Goal: Navigation & Orientation: Understand site structure

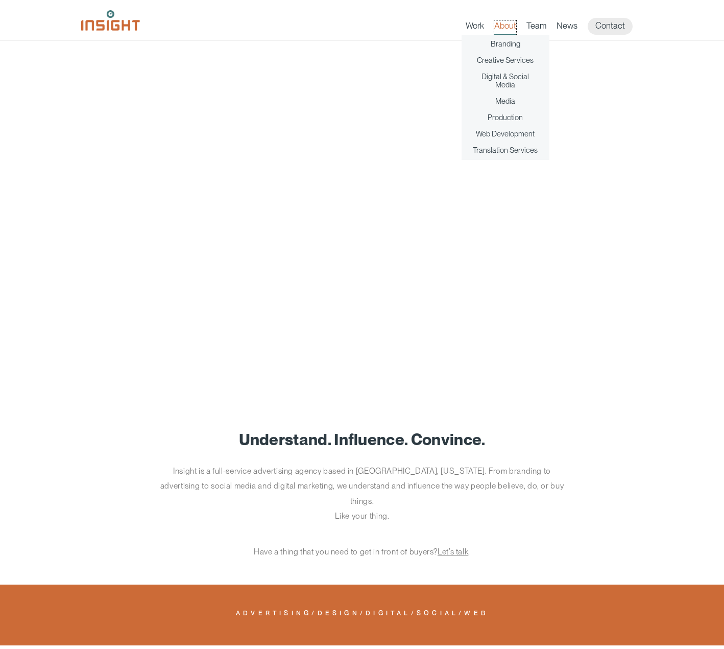
click at [505, 28] on link "About" at bounding box center [505, 27] width 22 height 14
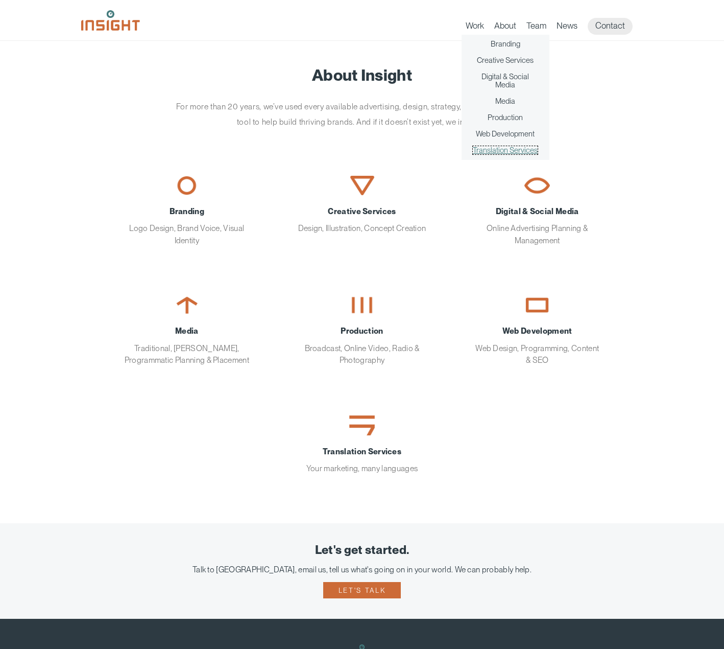
click at [510, 150] on link "Translation Services" at bounding box center [505, 150] width 65 height 8
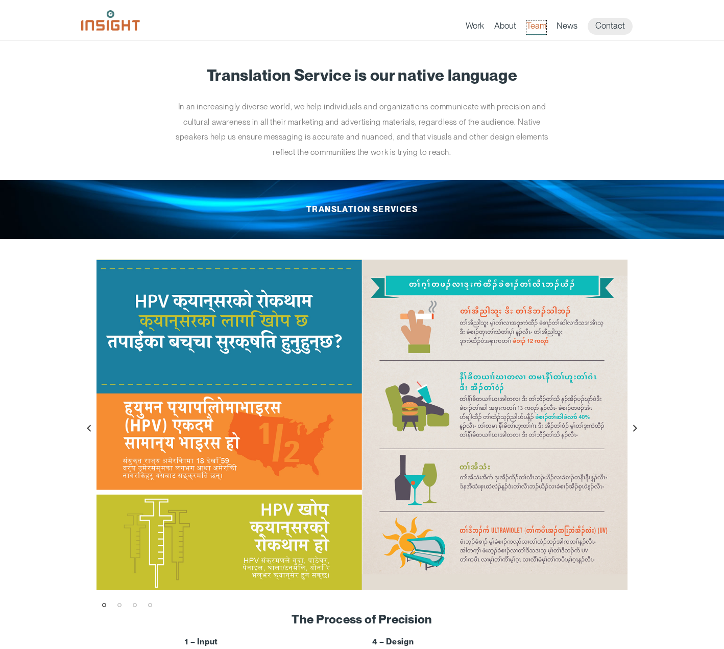
click at [538, 29] on link "Team" at bounding box center [536, 27] width 20 height 14
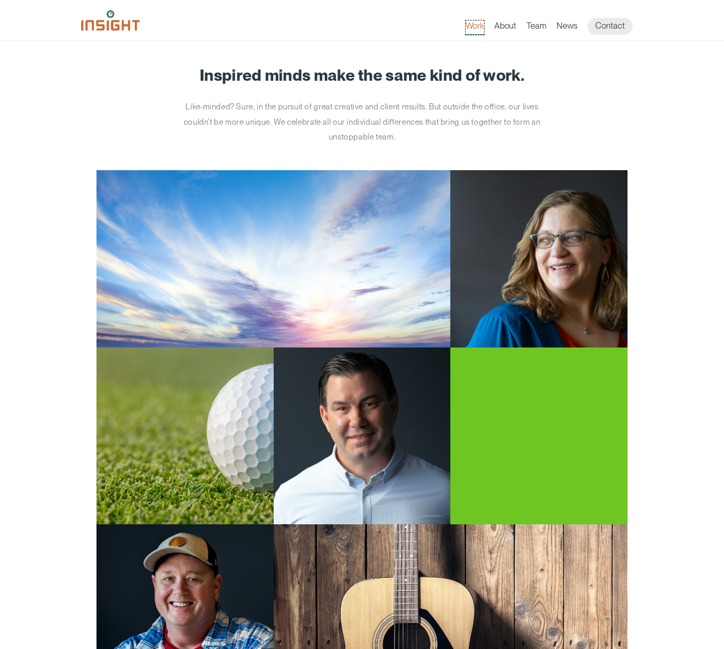
click at [476, 26] on link "Work" at bounding box center [475, 27] width 18 height 14
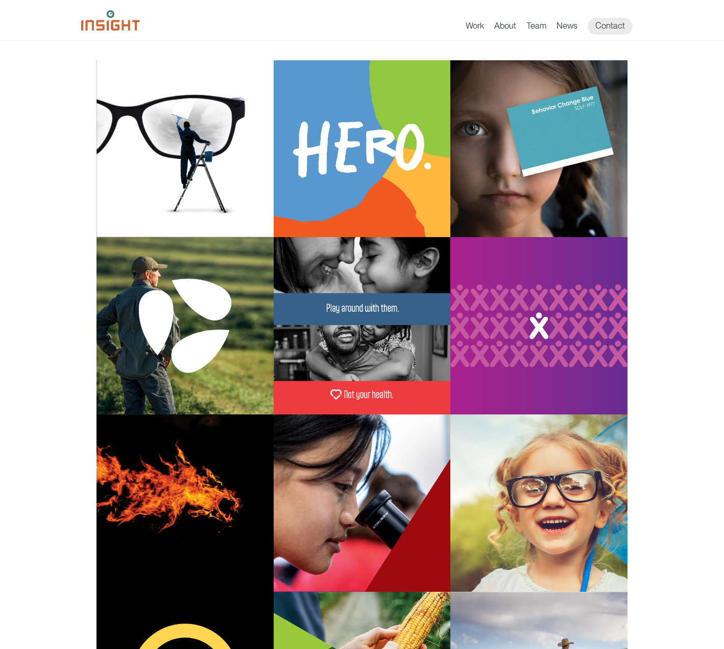
scroll to position [238, 0]
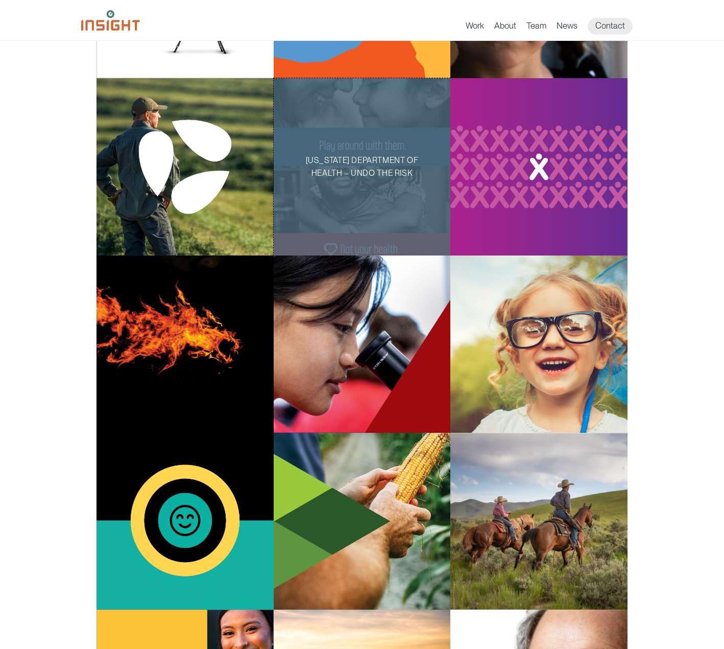
click at [343, 222] on div "[US_STATE] Department of Health – Undo the Risk" at bounding box center [362, 166] width 177 height 177
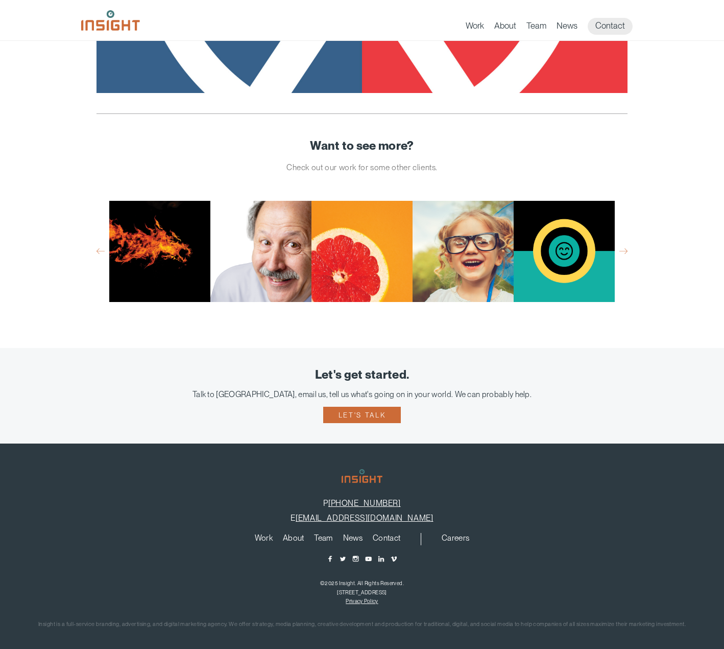
scroll to position [4978, 0]
